Goal: Task Accomplishment & Management: Manage account settings

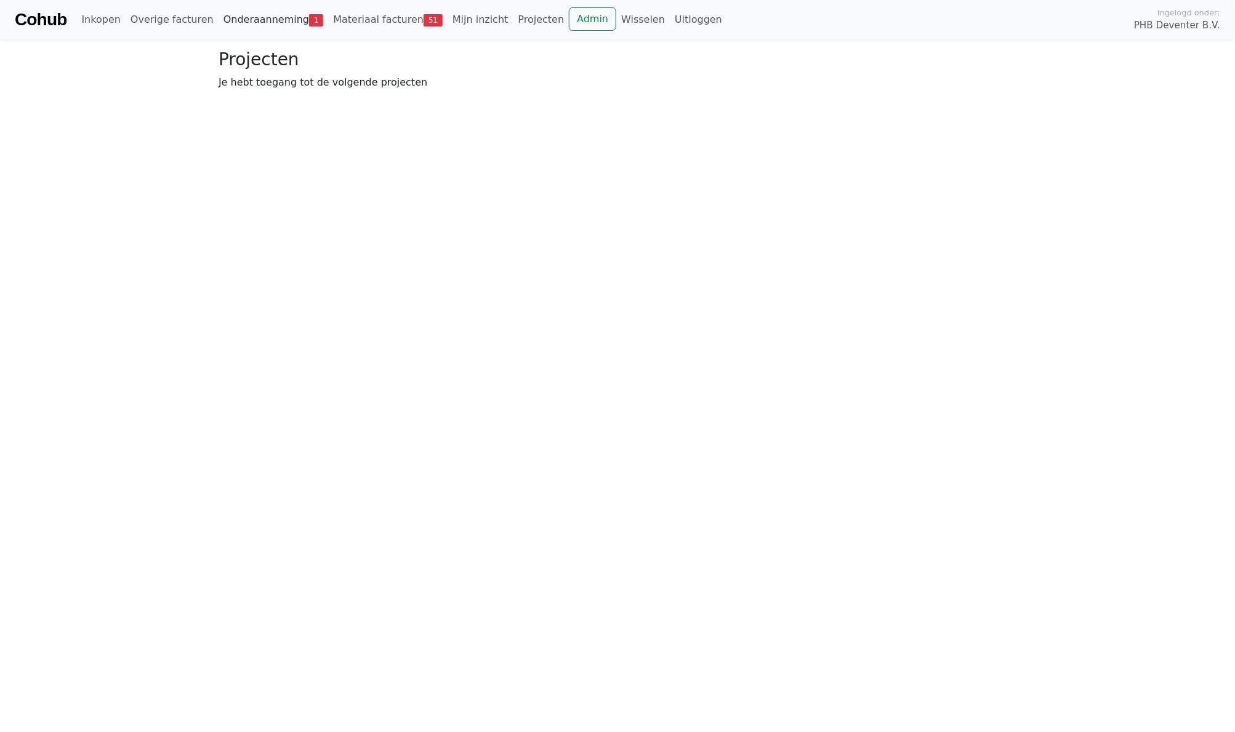
click at [242, 27] on link "Onderaanneming 1" at bounding box center [273, 19] width 110 height 25
click at [335, 90] on span "Openstaand" at bounding box center [340, 90] width 60 height 12
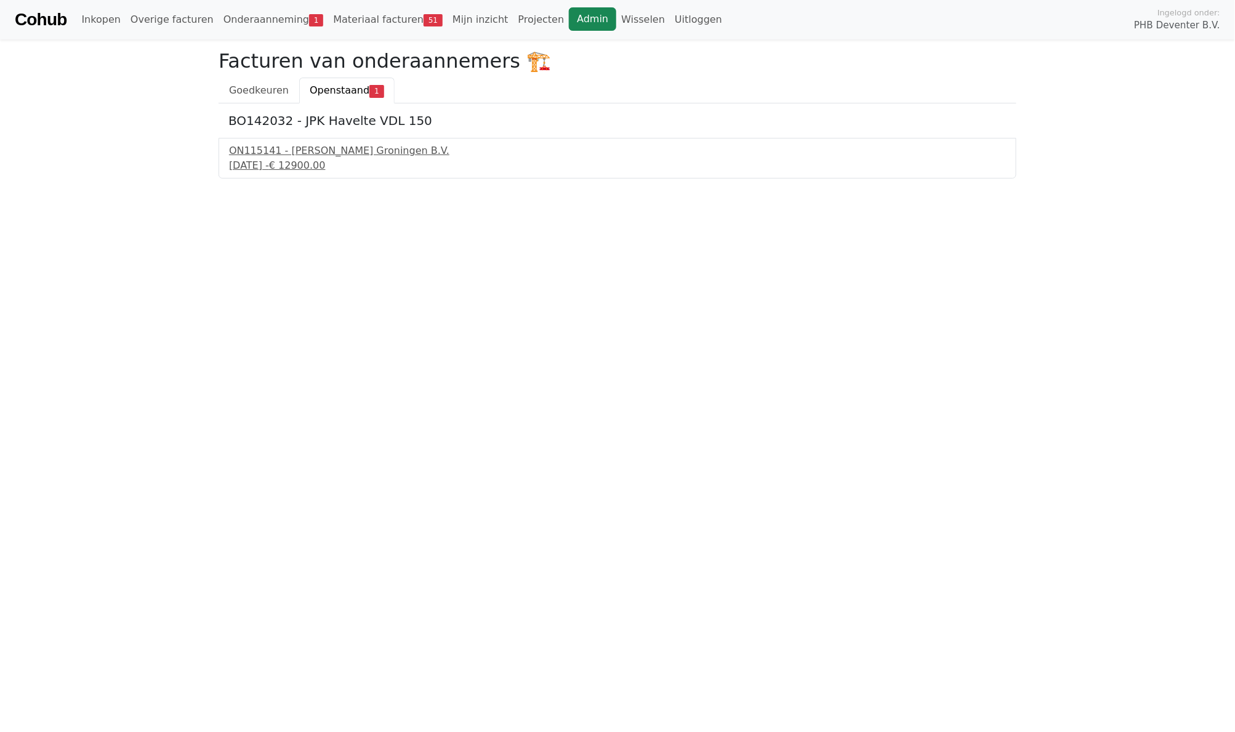
click at [569, 23] on link "Admin" at bounding box center [592, 18] width 47 height 23
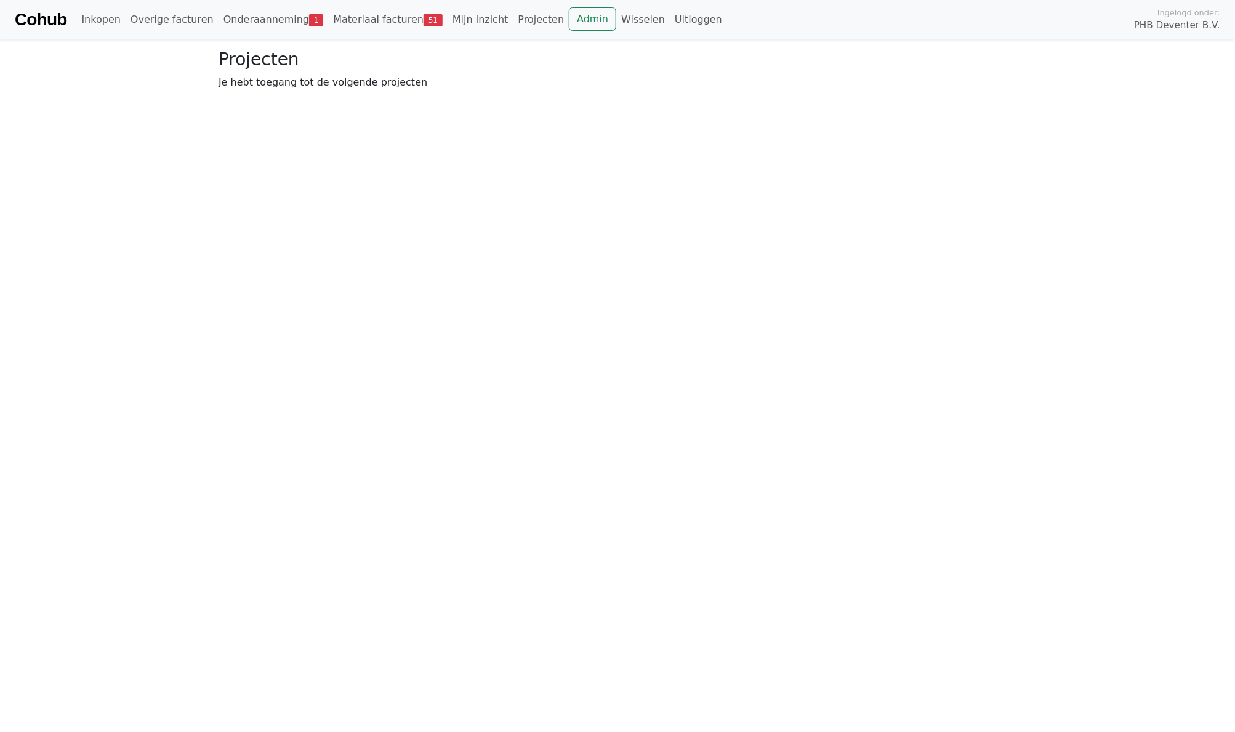
click at [521, 100] on html "Cohub Inkopen Overige facturen Onderaanneming 1 Materiaal facturen 51 Mijn inzi…" at bounding box center [617, 50] width 1235 height 100
click at [522, 100] on html "Cohub Inkopen Overige facturen Onderaanneming 1 Materiaal facturen 51 Mijn inzi…" at bounding box center [617, 50] width 1235 height 100
click at [340, 84] on span "Openstaand" at bounding box center [340, 90] width 60 height 12
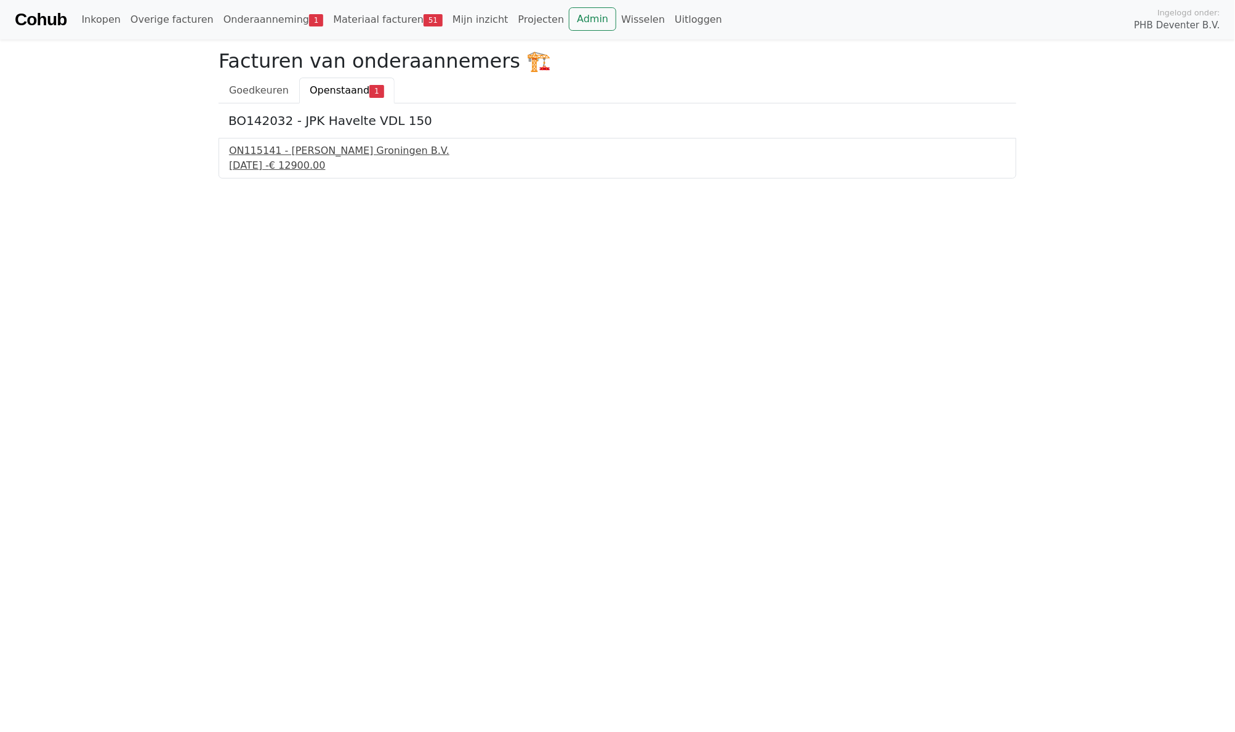
click at [313, 161] on span "€ 12900.00" at bounding box center [297, 165] width 57 height 12
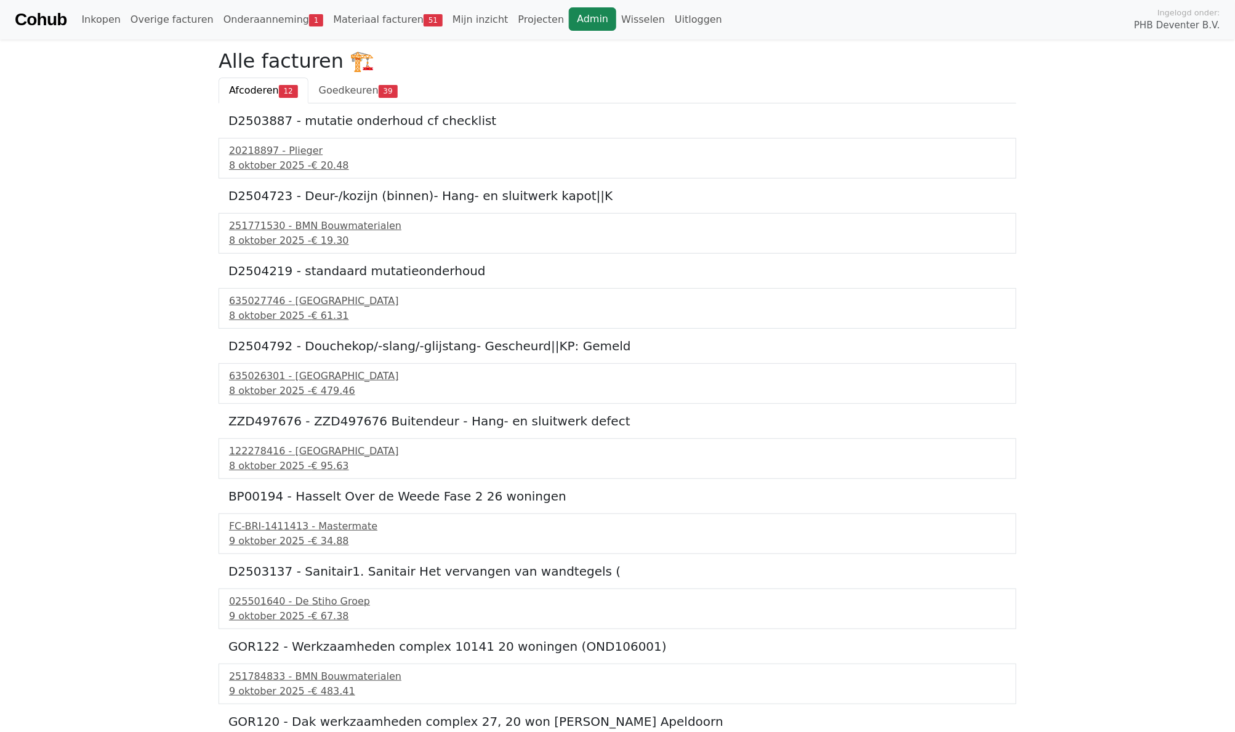
click at [576, 21] on link "Admin" at bounding box center [592, 18] width 47 height 23
